Goal: Information Seeking & Learning: Find specific fact

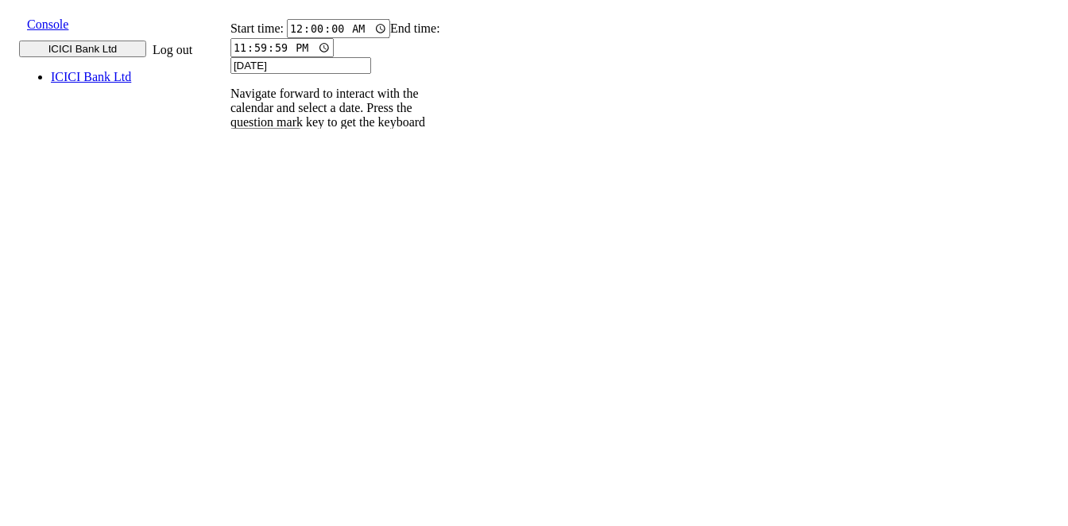
click at [234, 227] on button at bounding box center [222, 235] width 23 height 17
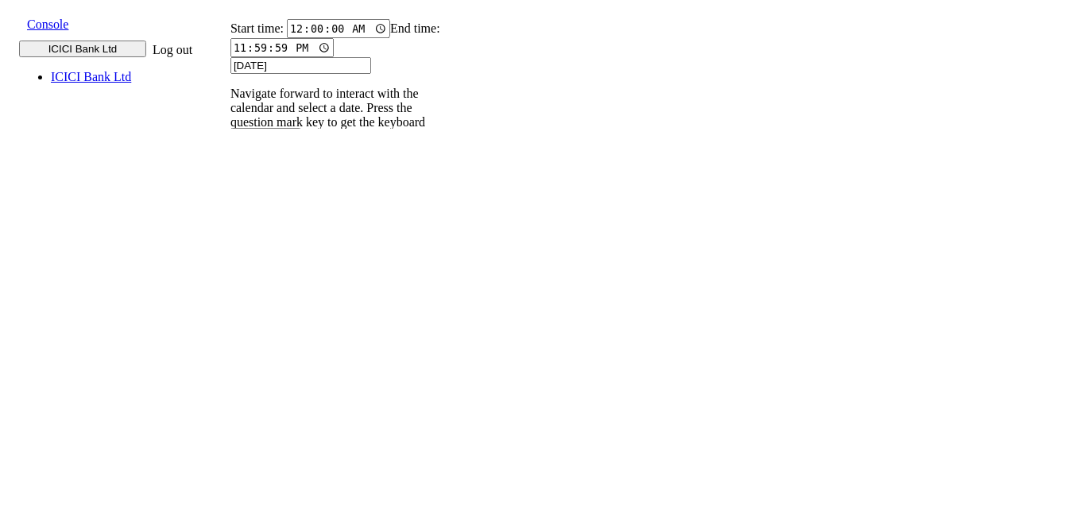
click at [276, 518] on p "004PHV..." at bounding box center [250, 525] width 52 height 14
click at [276, 466] on p "004PHV..." at bounding box center [250, 473] width 52 height 14
click at [276, 415] on p "004PHV..." at bounding box center [250, 422] width 52 height 14
click at [276, 363] on p "004PHV..." at bounding box center [250, 370] width 52 height 14
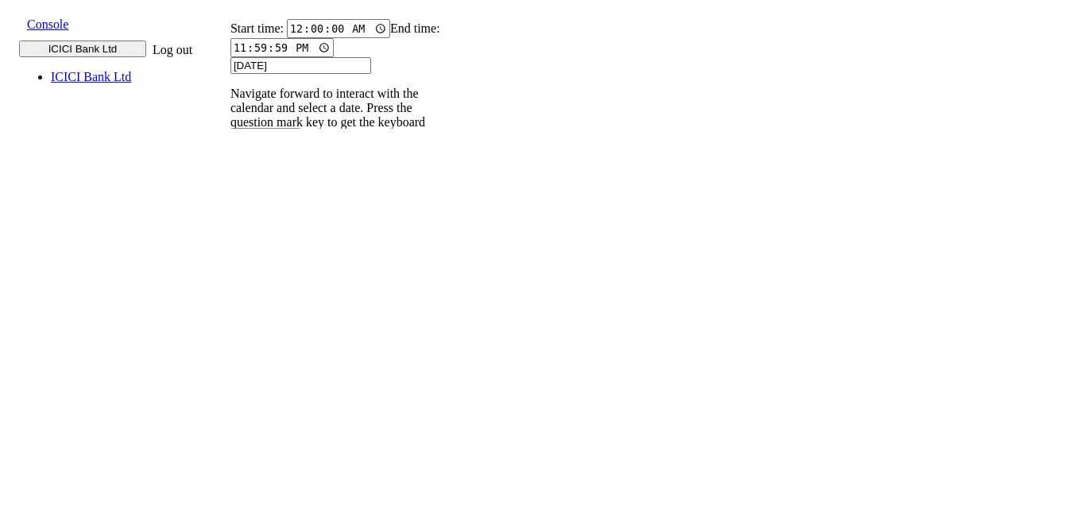
click at [269, 211] on input "9820583145" at bounding box center [240, 219] width 58 height 17
click at [228, 230] on icon at bounding box center [223, 235] width 10 height 10
click at [276, 466] on p "004PHV..." at bounding box center [250, 473] width 52 height 14
click at [276, 415] on p "004PHV..." at bounding box center [250, 422] width 52 height 14
click at [276, 363] on p "004PHV..." at bounding box center [250, 370] width 52 height 14
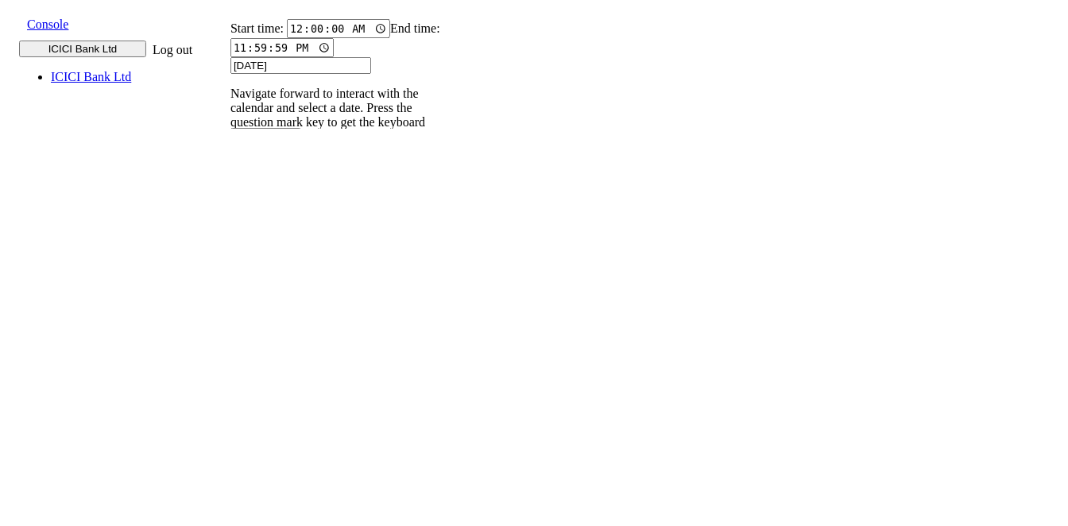
click at [276, 415] on p "004PHV..." at bounding box center [250, 422] width 52 height 14
click at [269, 211] on input "9820583145" at bounding box center [240, 219] width 58 height 17
click at [228, 230] on icon at bounding box center [223, 235] width 10 height 10
click at [276, 415] on p "004PHV..." at bounding box center [250, 422] width 52 height 14
click at [276, 363] on p "004PHV..." at bounding box center [250, 370] width 52 height 14
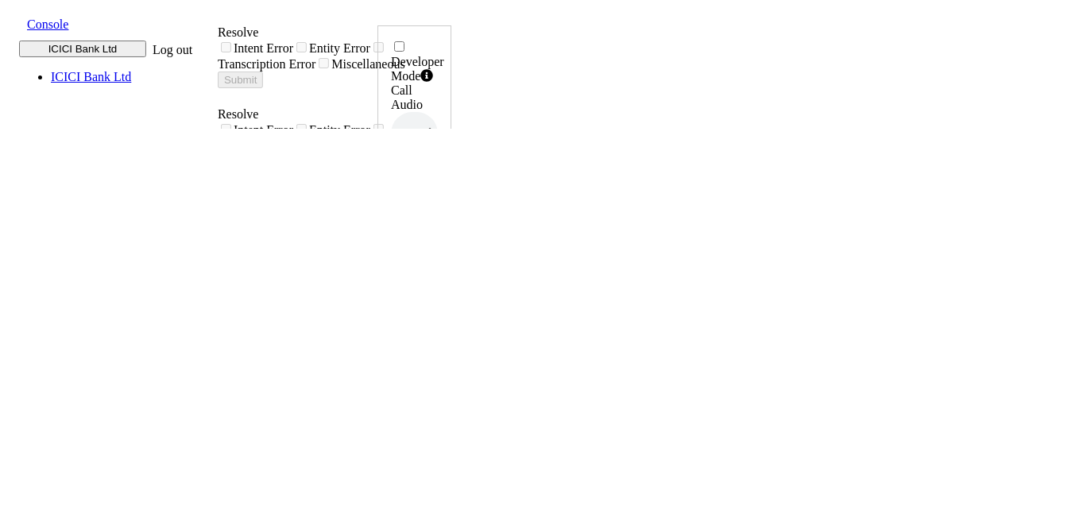
click at [440, 315] on icon at bounding box center [434, 321] width 11 height 13
drag, startPoint x: 961, startPoint y: 349, endPoint x: 1008, endPoint y: 355, distance: 47.3
copy h6 "14:46:40"
click at [440, 315] on icon at bounding box center [434, 321] width 11 height 13
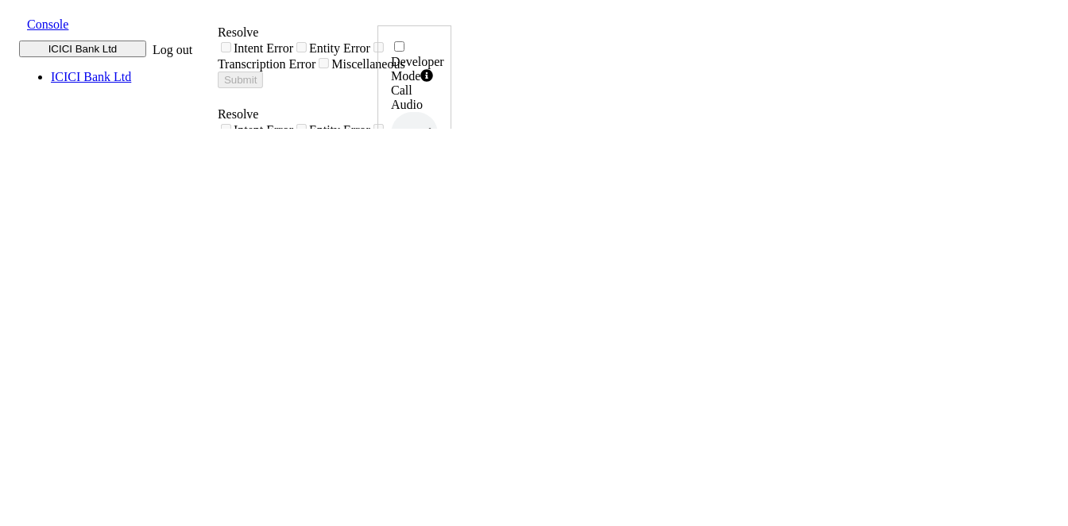
drag, startPoint x: 961, startPoint y: 353, endPoint x: 1010, endPoint y: 349, distance: 48.6
copy h6 "14:48:33"
click at [440, 315] on icon at bounding box center [434, 321] width 11 height 13
drag, startPoint x: 944, startPoint y: 357, endPoint x: 1011, endPoint y: 351, distance: 67.0
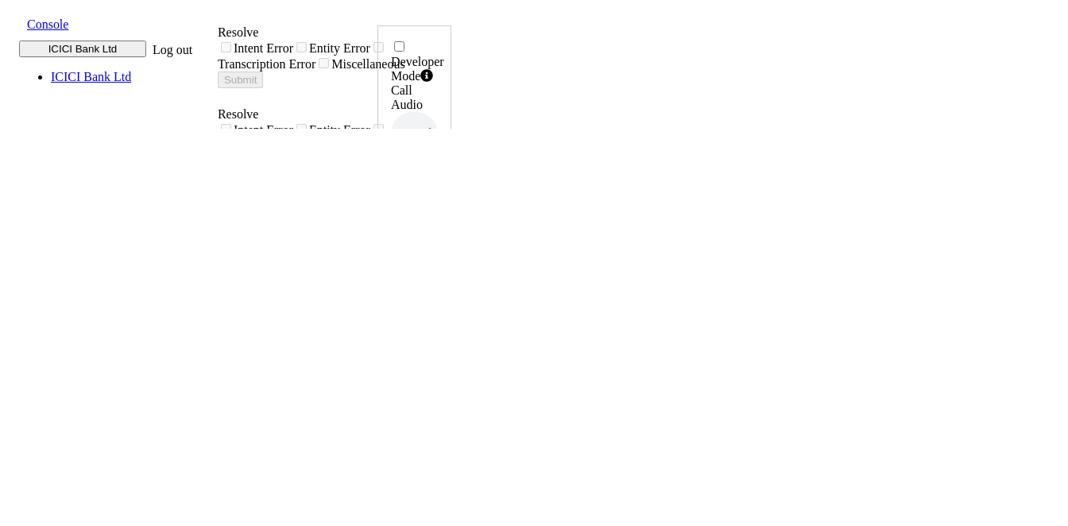
click at [451, 351] on div "Developer Mode Call Audio 0.5x 1x 1.5x 2x 4x UUID 004PHVNLISC4RCDM ... Phone Nu…" at bounding box center [414, 533] width 74 height 1016
copy h6 "14:50:46"
click at [440, 315] on icon at bounding box center [434, 321] width 11 height 13
drag, startPoint x: 957, startPoint y: 354, endPoint x: 1011, endPoint y: 350, distance: 54.1
click at [451, 350] on div "Developer Mode Call Audio 0.5x 1x 1.5x 2x 4x UUID 004PHVNLISC4RCDM ... Phone Nu…" at bounding box center [414, 533] width 74 height 1016
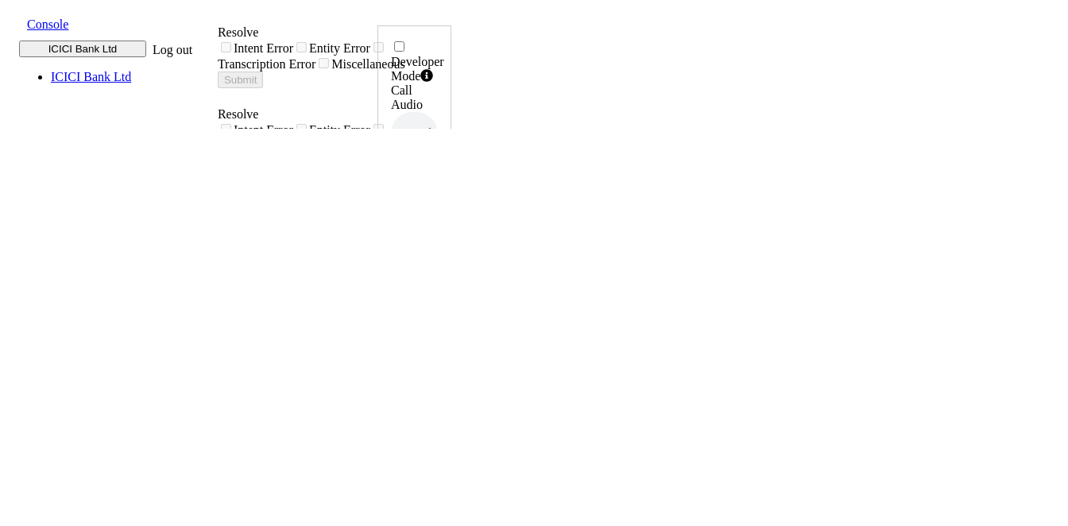
copy h6 "14:55:04"
click at [440, 315] on icon at bounding box center [434, 321] width 11 height 13
drag, startPoint x: 950, startPoint y: 353, endPoint x: 1011, endPoint y: 354, distance: 61.2
click at [451, 354] on div "Developer Mode Call Audio 0.5x 1x 1.5x 2x 4x UUID 004PHVNLISC4RCDM ... Phone Nu…" at bounding box center [414, 528] width 74 height 1007
copy h6 "14:58:10"
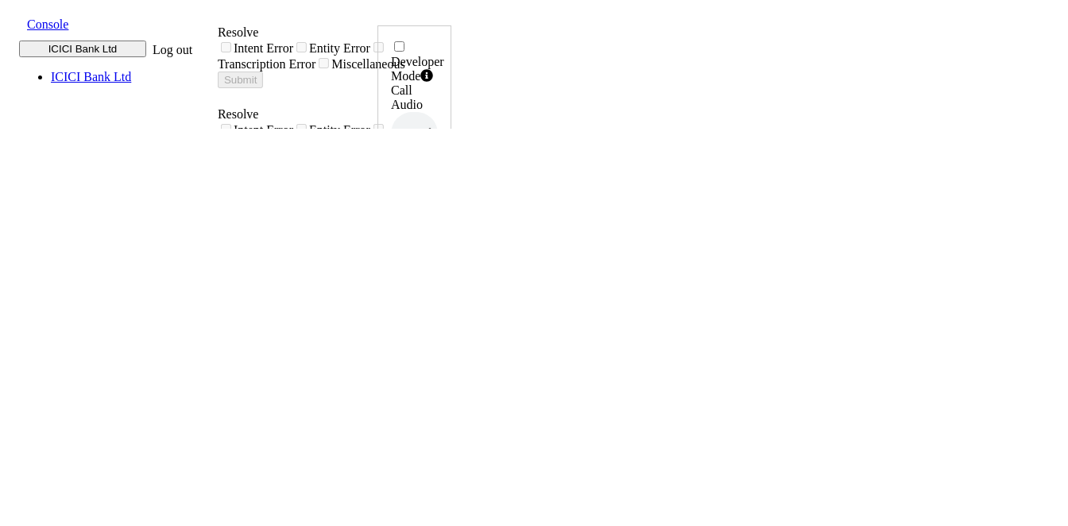
click at [440, 315] on icon at bounding box center [434, 321] width 11 height 13
drag, startPoint x: 957, startPoint y: 351, endPoint x: 1011, endPoint y: 351, distance: 54.0
click at [451, 351] on div "Developer Mode Call Audio 0.5x 1x 1.5x 2x 4x UUID 004PHVNLISC4RCDM ... Phone Nu…" at bounding box center [414, 533] width 74 height 1016
copy h6 "15:31:16"
click at [440, 315] on icon at bounding box center [434, 321] width 11 height 13
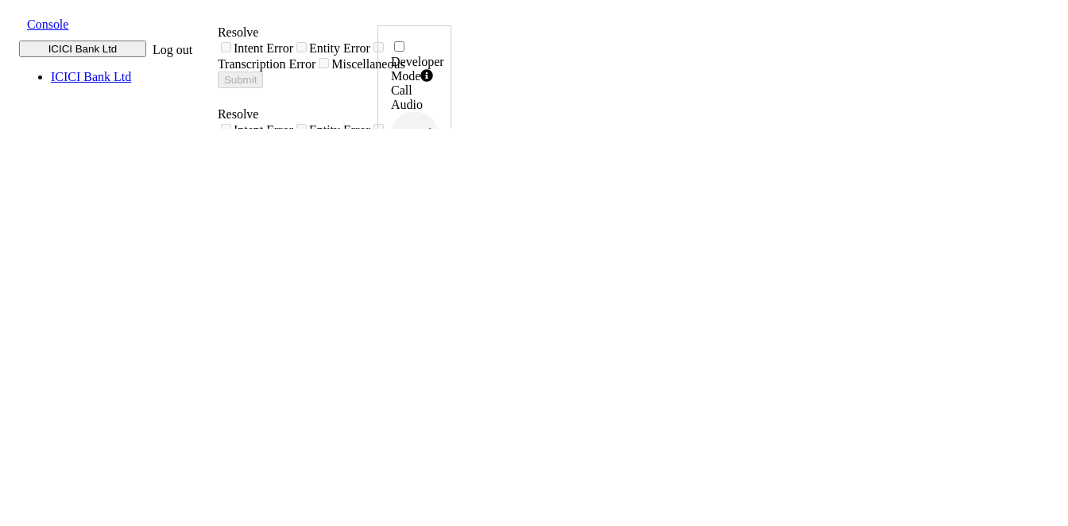
drag, startPoint x: 960, startPoint y: 354, endPoint x: 1009, endPoint y: 357, distance: 48.6
copy h6 "15:33:32"
click at [440, 315] on icon at bounding box center [434, 321] width 11 height 13
drag, startPoint x: 960, startPoint y: 354, endPoint x: 1009, endPoint y: 350, distance: 49.4
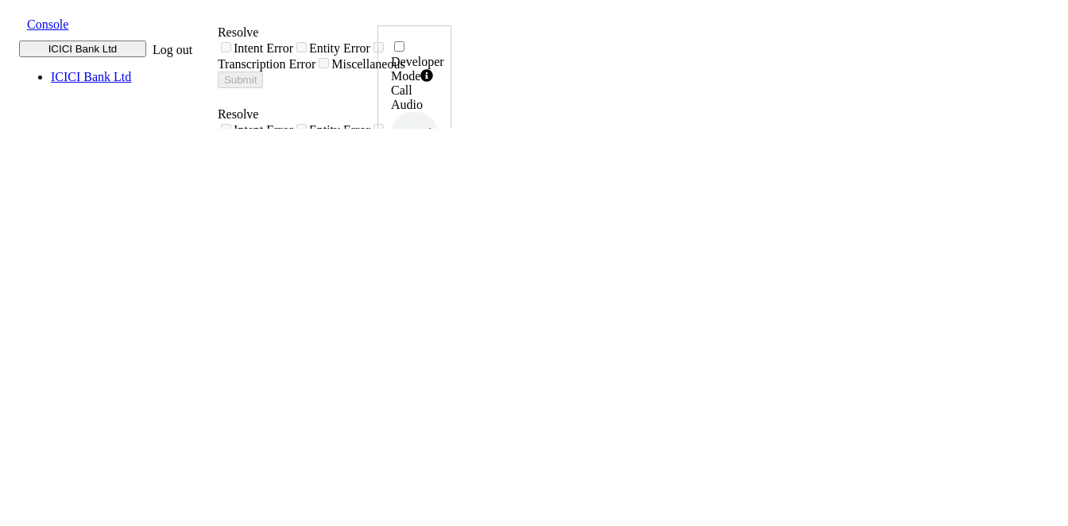
copy h6 "15:34:57"
drag, startPoint x: 952, startPoint y: 351, endPoint x: 1012, endPoint y: 355, distance: 60.5
click at [451, 355] on div "Developer Mode Call Audio 0.5x 1x 1.5x 2x 4x UUID 004PHVNLISC4RCDM ... Phone Nu…" at bounding box center [414, 523] width 74 height 997
copy h6 "15:33:32"
